Goal: Task Accomplishment & Management: Complete application form

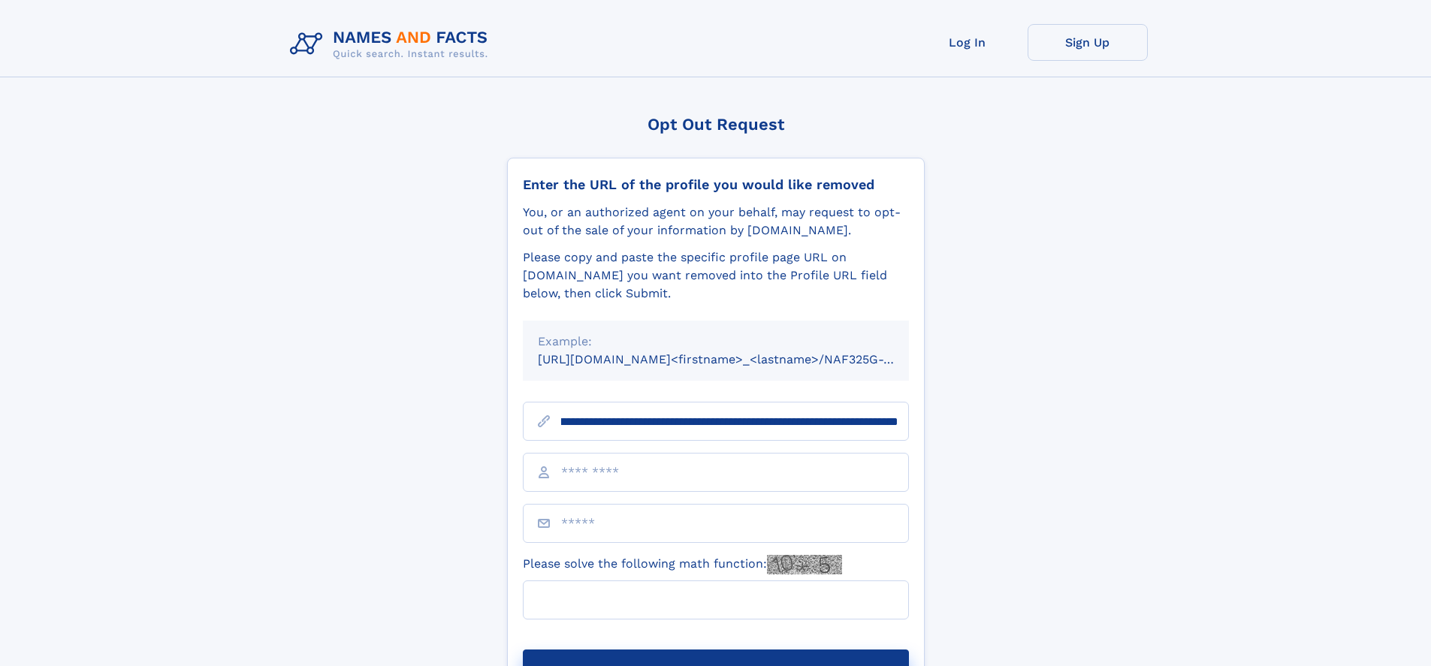
scroll to position [0, 184]
type input "**********"
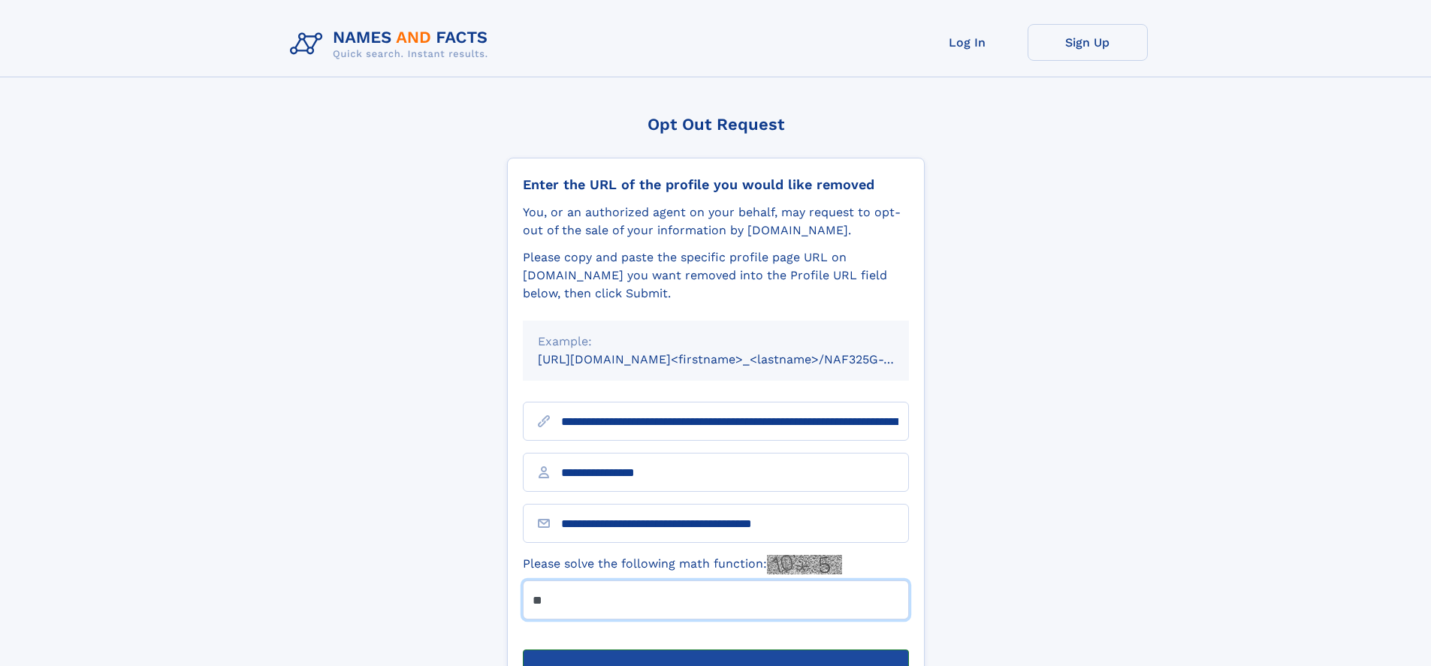
type input "**"
click at [715, 650] on button "Submit Opt Out Request" at bounding box center [716, 674] width 386 height 48
